Goal: Transaction & Acquisition: Purchase product/service

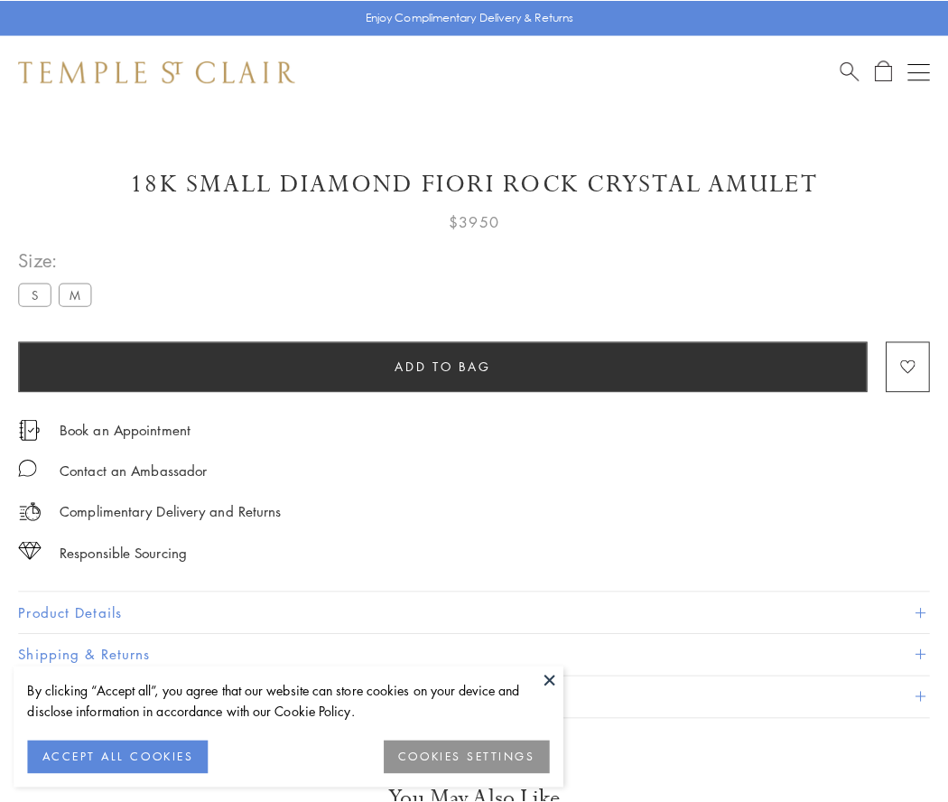
scroll to position [45, 0]
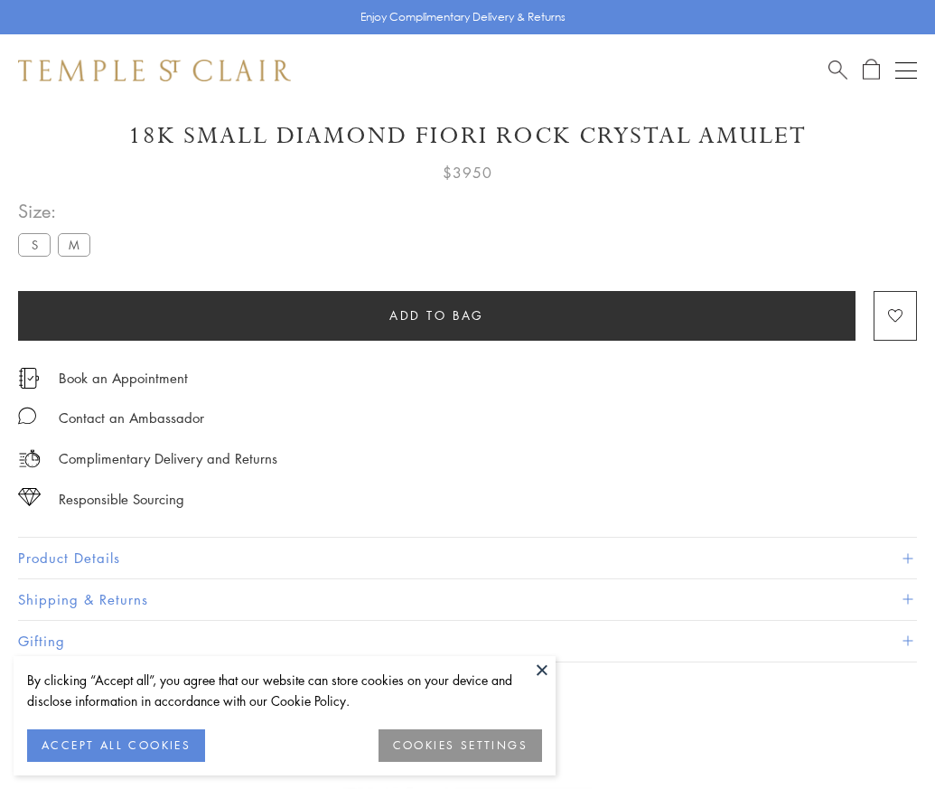
click at [436, 314] on span "Add to bag" at bounding box center [436, 315] width 95 height 20
